Goal: Information Seeking & Learning: Learn about a topic

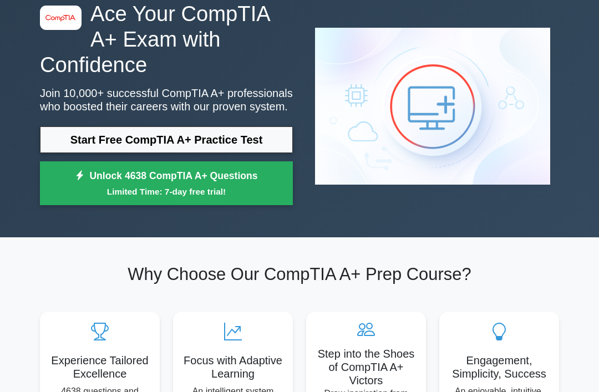
scroll to position [62, 0]
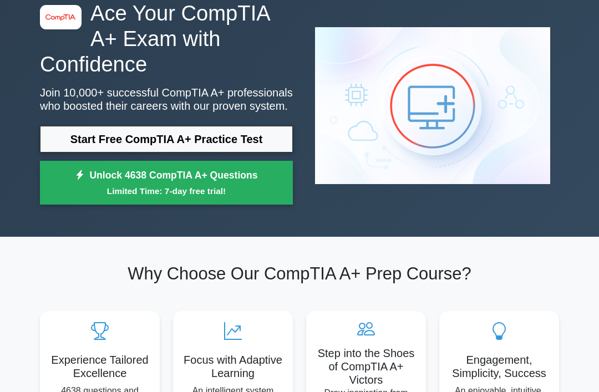
click at [138, 153] on link "Start Free CompTIA A+ Practice Test" at bounding box center [166, 139] width 253 height 27
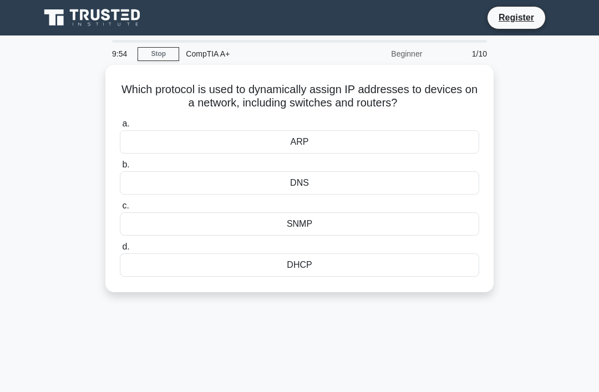
click at [221, 186] on div "DNS" at bounding box center [299, 182] width 359 height 23
click at [120, 169] on input "b. DNS" at bounding box center [120, 164] width 0 height 7
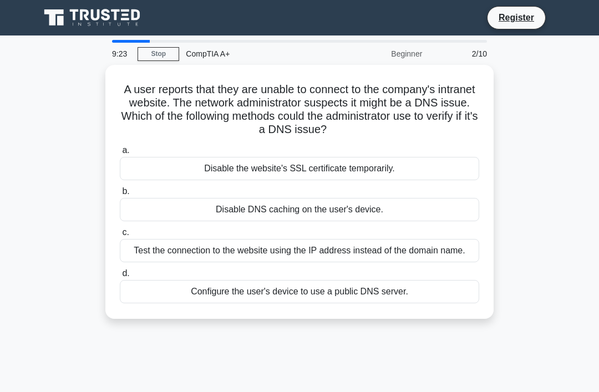
click at [197, 166] on div "Disable the website's SSL certificate temporarily." at bounding box center [299, 168] width 359 height 23
click at [120, 154] on input "a. Disable the website's SSL certificate temporarily." at bounding box center [120, 150] width 0 height 7
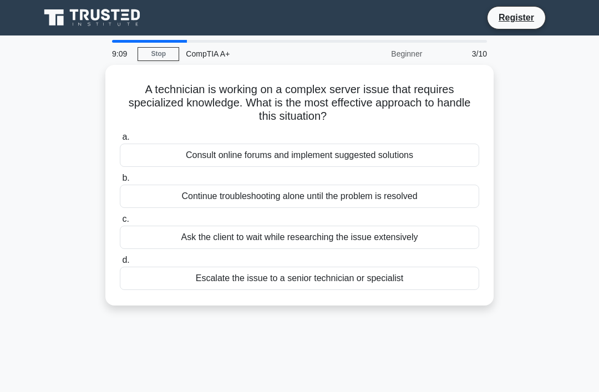
click at [165, 277] on div "Escalate the issue to a senior technician or specialist" at bounding box center [299, 278] width 359 height 23
click at [120, 264] on input "d. Escalate the issue to a senior technician or specialist" at bounding box center [120, 260] width 0 height 7
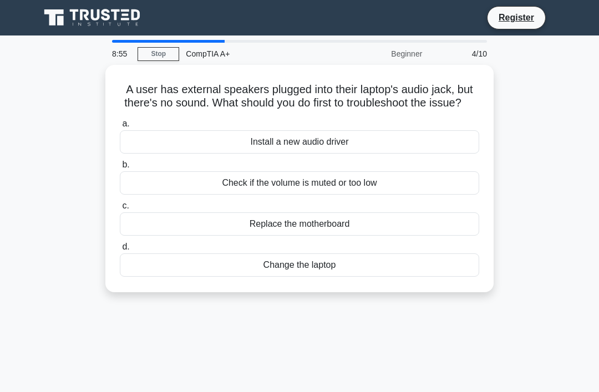
click at [197, 195] on div "Check if the volume is muted or too low" at bounding box center [299, 182] width 359 height 23
click at [120, 169] on input "b. Check if the volume is muted or too low" at bounding box center [120, 164] width 0 height 7
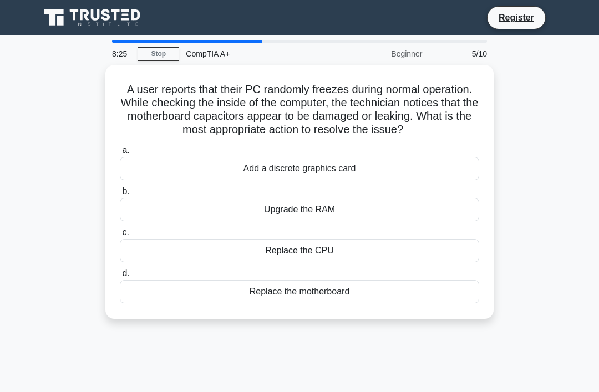
click at [185, 303] on div "Replace the motherboard" at bounding box center [299, 291] width 359 height 23
click at [120, 277] on input "d. Replace the motherboard" at bounding box center [120, 273] width 0 height 7
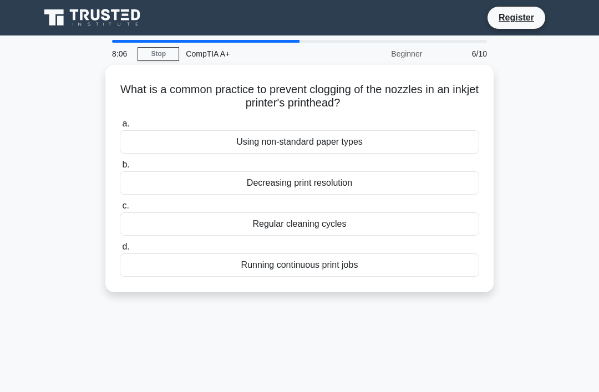
click at [194, 221] on div "Regular cleaning cycles" at bounding box center [299, 223] width 359 height 23
click at [120, 210] on input "c. Regular cleaning cycles" at bounding box center [120, 205] width 0 height 7
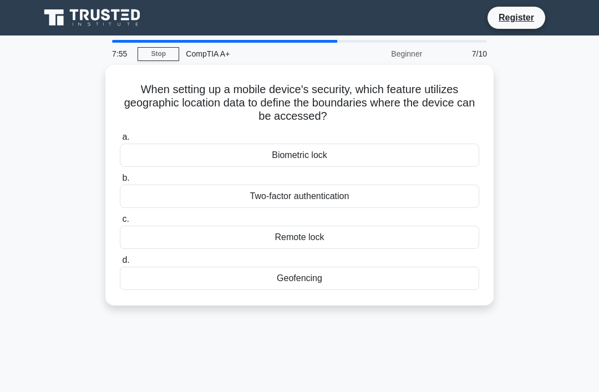
click at [201, 273] on div "Geofencing" at bounding box center [299, 278] width 359 height 23
click at [120, 264] on input "d. Geofencing" at bounding box center [120, 260] width 0 height 7
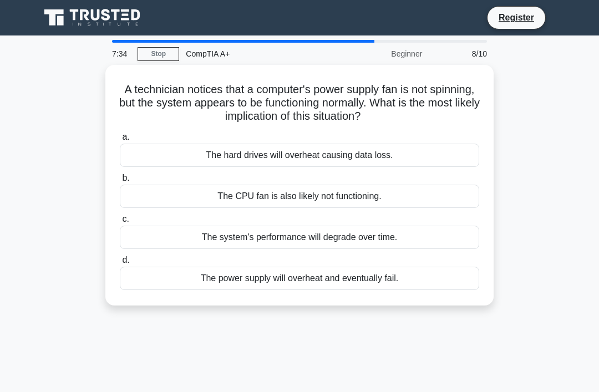
click at [185, 278] on div "The power supply will overheat and eventually fail." at bounding box center [299, 278] width 359 height 23
click at [120, 264] on input "d. The power supply will overheat and eventually fail." at bounding box center [120, 260] width 0 height 7
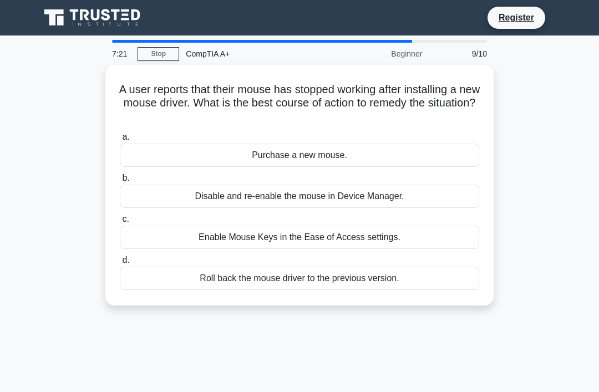
click at [187, 277] on div "Roll back the mouse driver to the previous version." at bounding box center [299, 278] width 359 height 23
click at [120, 264] on input "d. Roll back the mouse driver to the previous version." at bounding box center [120, 260] width 0 height 7
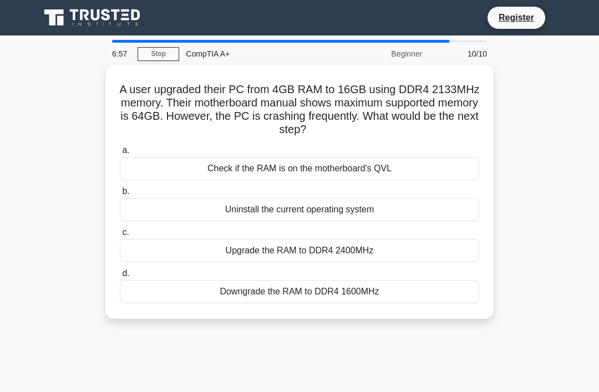
click at [211, 167] on div "Check if the RAM is on the motherboard's QVL" at bounding box center [299, 168] width 359 height 23
click at [120, 154] on input "a. Check if the RAM is on the motherboard's QVL" at bounding box center [120, 150] width 0 height 7
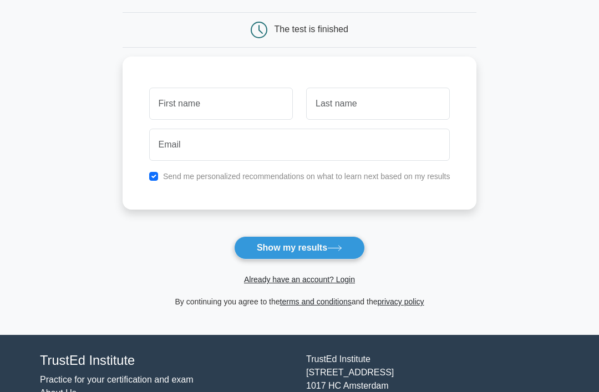
scroll to position [99, 0]
click at [261, 246] on button "Show my results" at bounding box center [299, 247] width 131 height 23
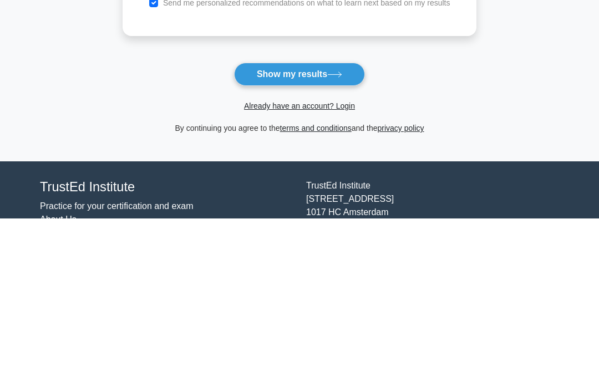
scroll to position [112, 0]
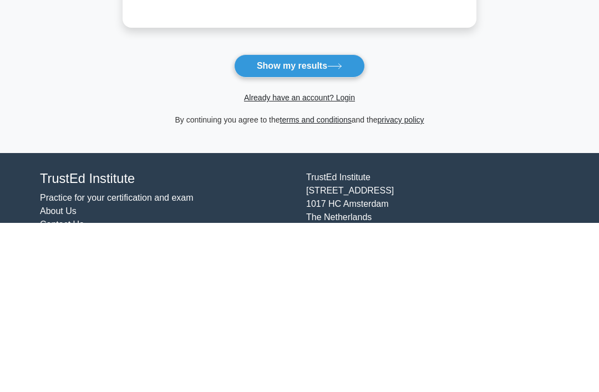
click at [283, 224] on button "Show my results" at bounding box center [299, 235] width 131 height 23
